Goal: Navigation & Orientation: Find specific page/section

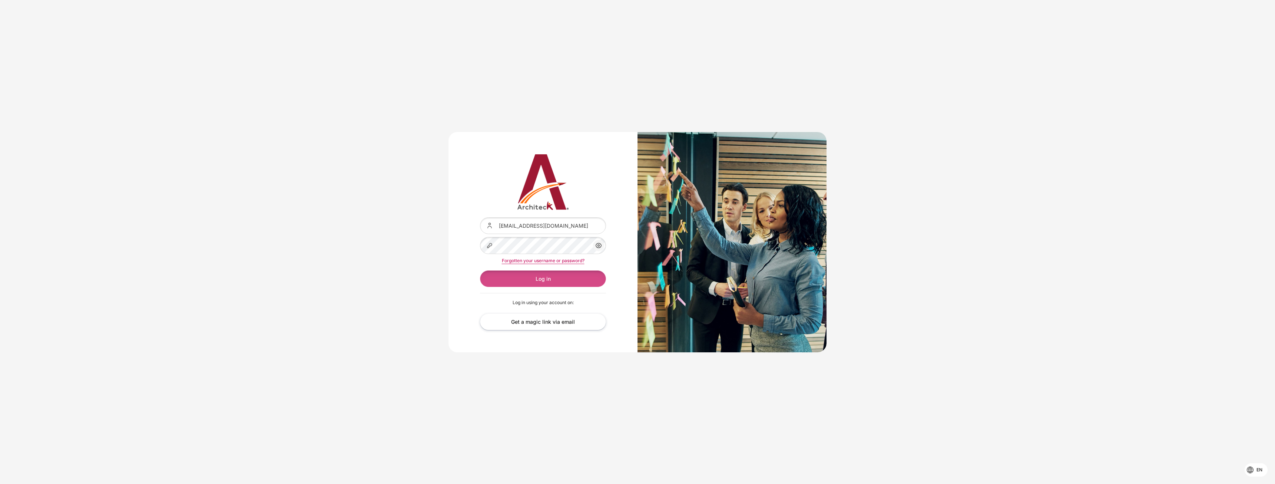
click at [531, 282] on button "Log in" at bounding box center [543, 278] width 126 height 17
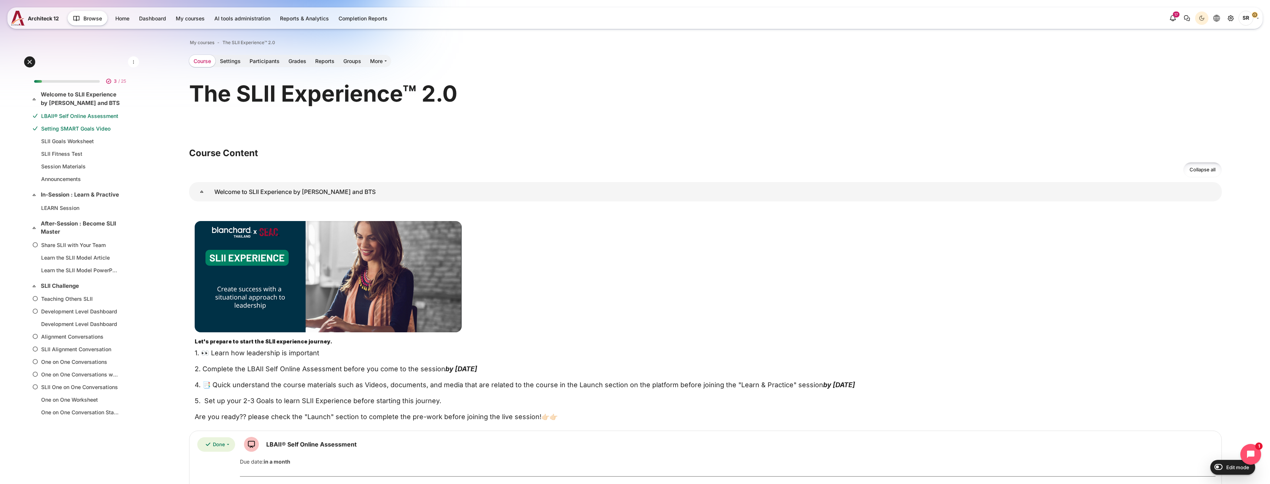
click at [203, 66] on link "Course" at bounding box center [202, 61] width 26 height 12
click at [204, 44] on span "My courses" at bounding box center [202, 42] width 24 height 7
